Goal: Check status: Check status

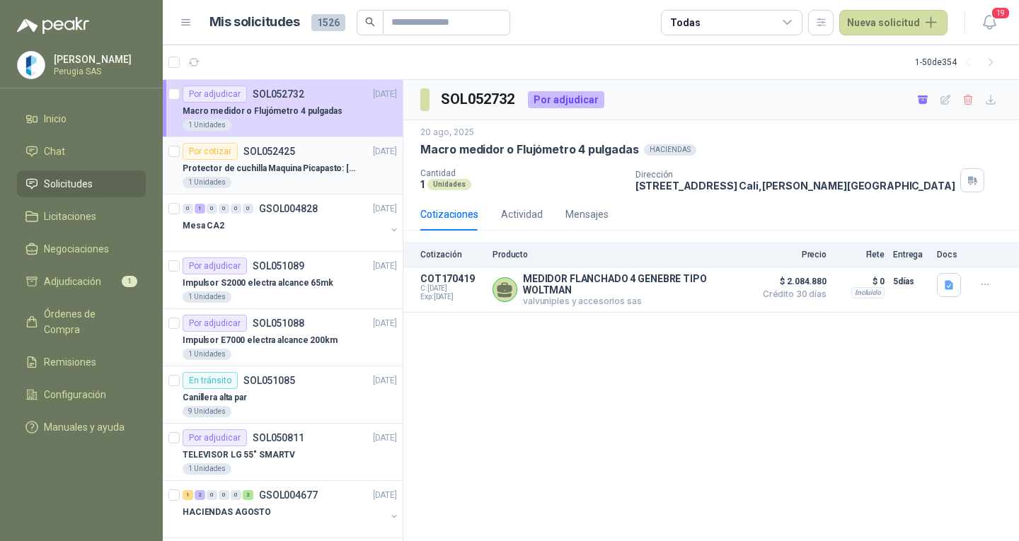
click at [274, 156] on p "SOL052425" at bounding box center [269, 151] width 52 height 10
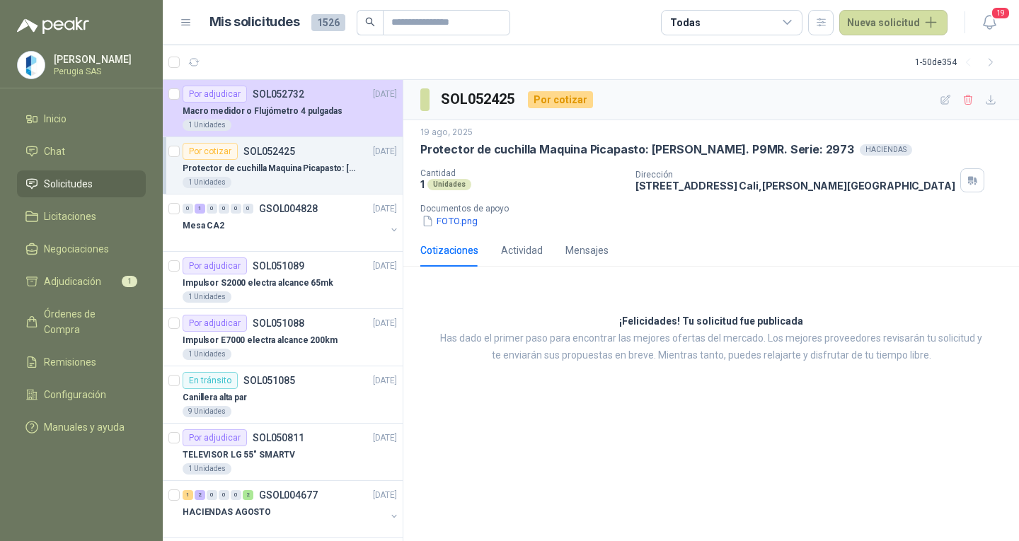
click at [311, 154] on div "Por cotizar SOL052425 [DATE]" at bounding box center [290, 151] width 214 height 17
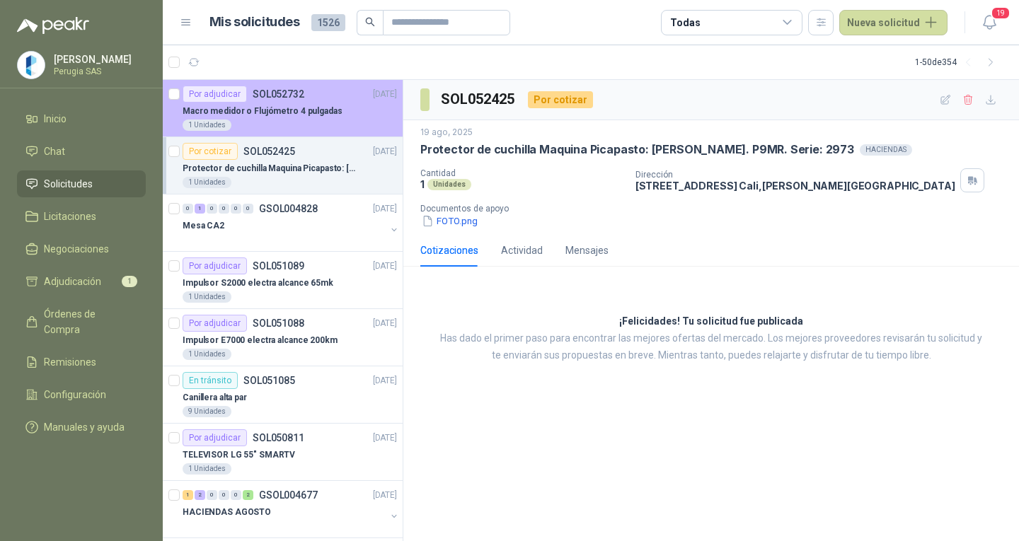
click at [361, 109] on div "Macro medidor o Flujómetro 4 pulgadas" at bounding box center [290, 111] width 214 height 17
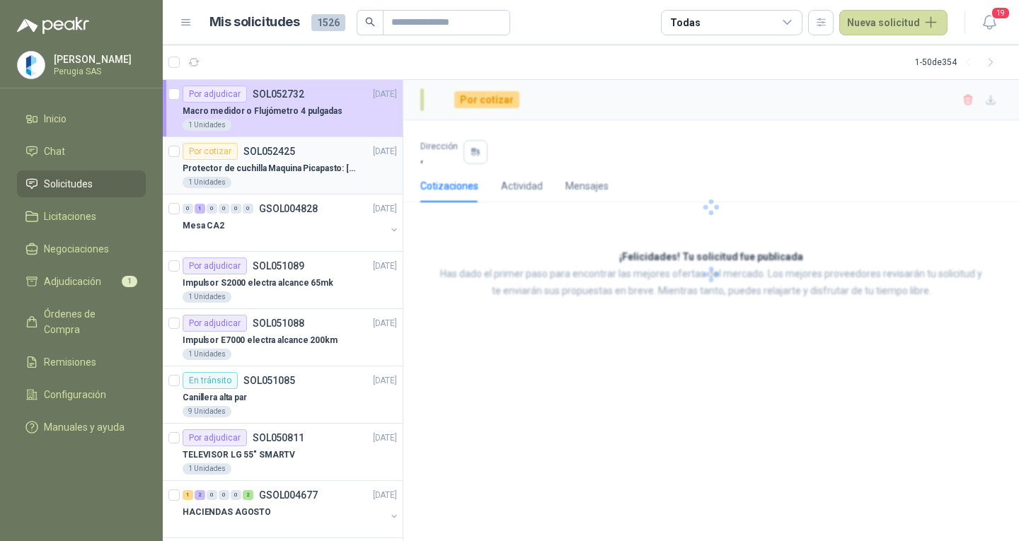
click at [277, 163] on p "Protector de cuchilla Maquina Picapasto: [PERSON_NAME]. P9MR. Serie: 2973" at bounding box center [271, 168] width 176 height 13
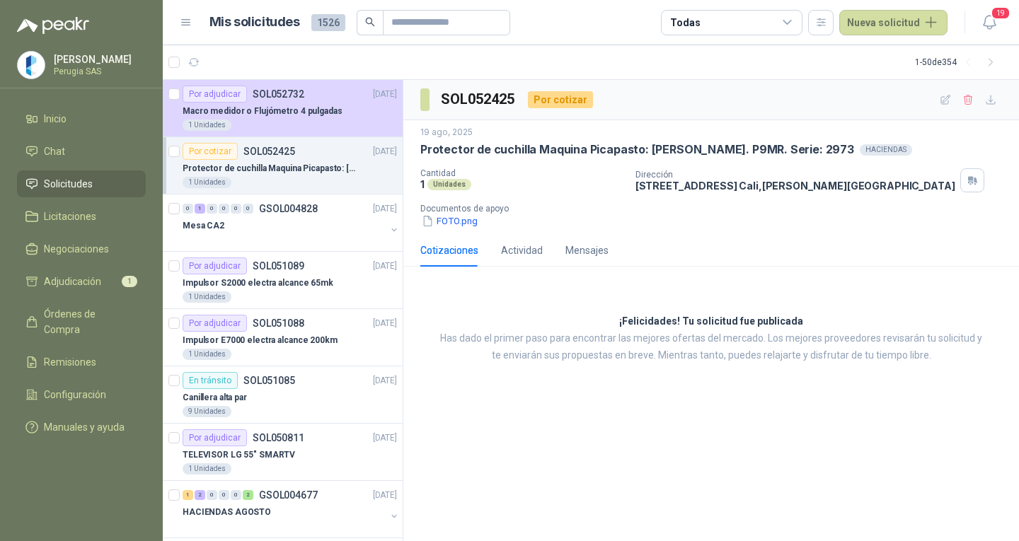
click at [287, 164] on p "Protector de cuchilla Maquina Picapasto: [PERSON_NAME]. P9MR. Serie: 2973" at bounding box center [271, 168] width 176 height 13
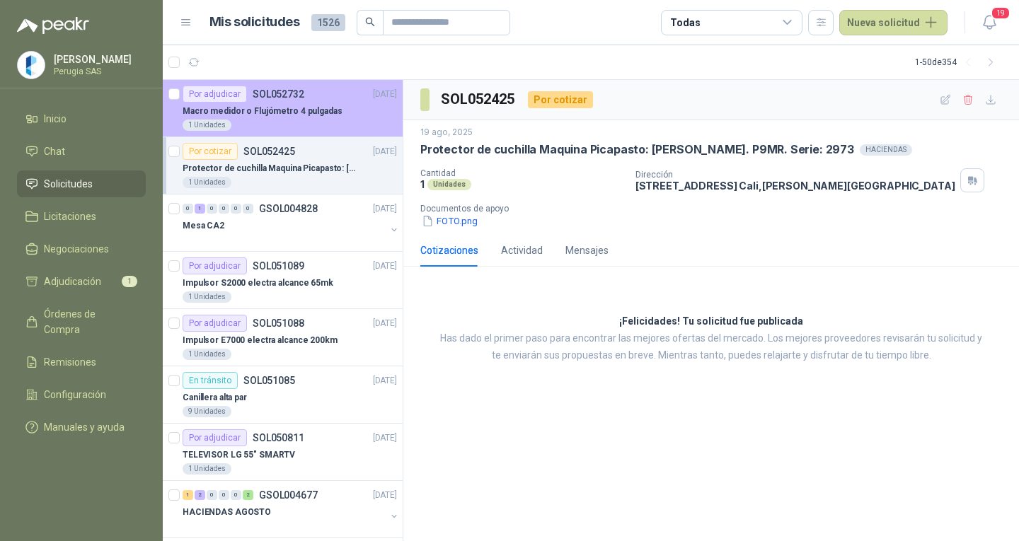
click at [282, 124] on div "1 Unidades" at bounding box center [290, 125] width 214 height 11
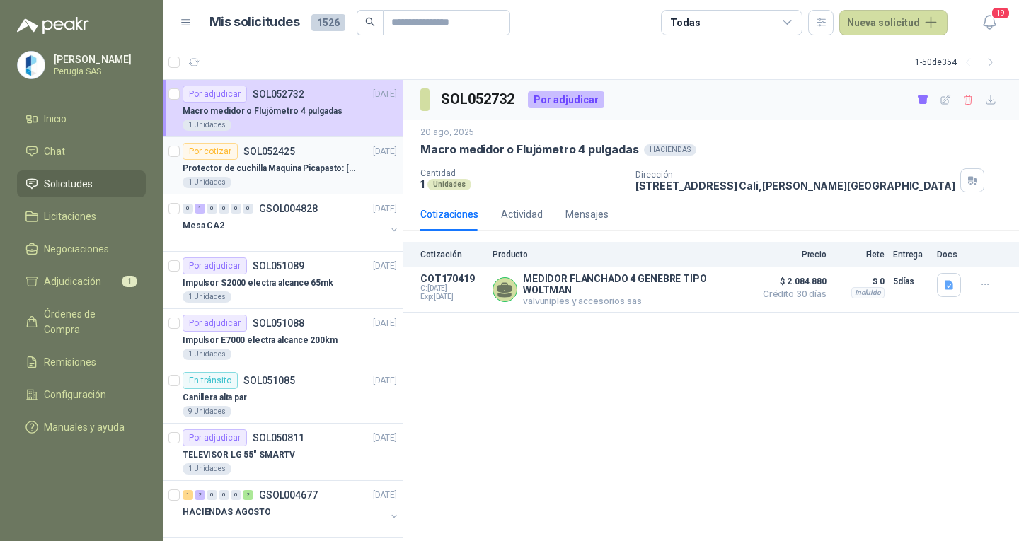
click at [279, 154] on p "SOL052425" at bounding box center [269, 151] width 52 height 10
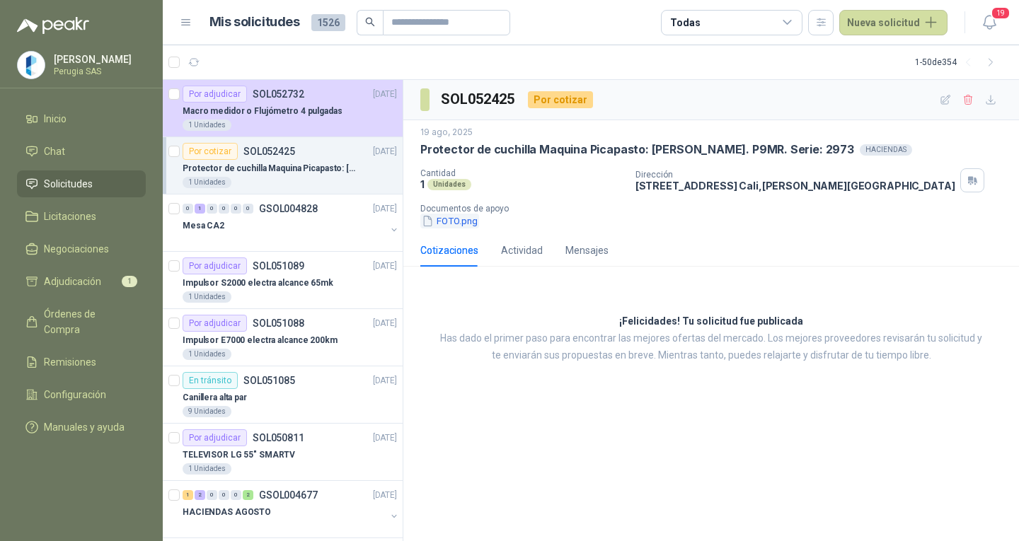
click at [446, 214] on button "FOTO.png" at bounding box center [449, 221] width 59 height 15
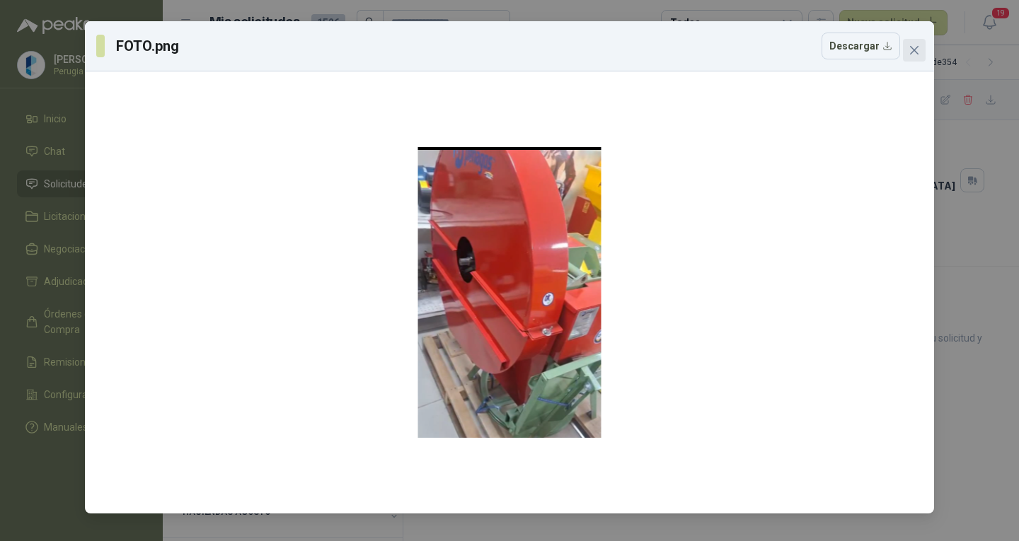
click at [913, 41] on button "Close" at bounding box center [914, 50] width 23 height 23
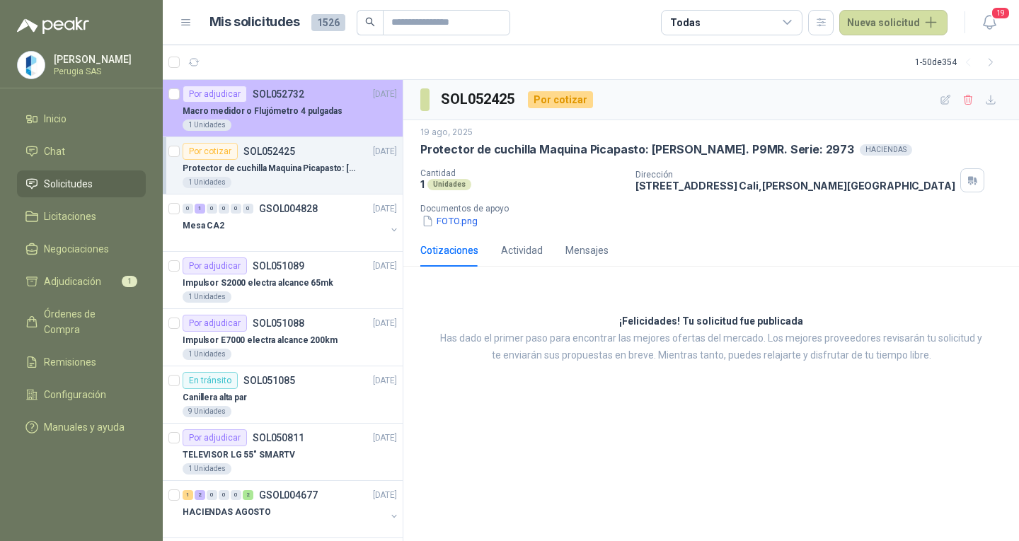
click at [274, 112] on p "Macro medidor o Flujómetro 4 pulgadas" at bounding box center [263, 111] width 160 height 13
